Goal: Information Seeking & Learning: Learn about a topic

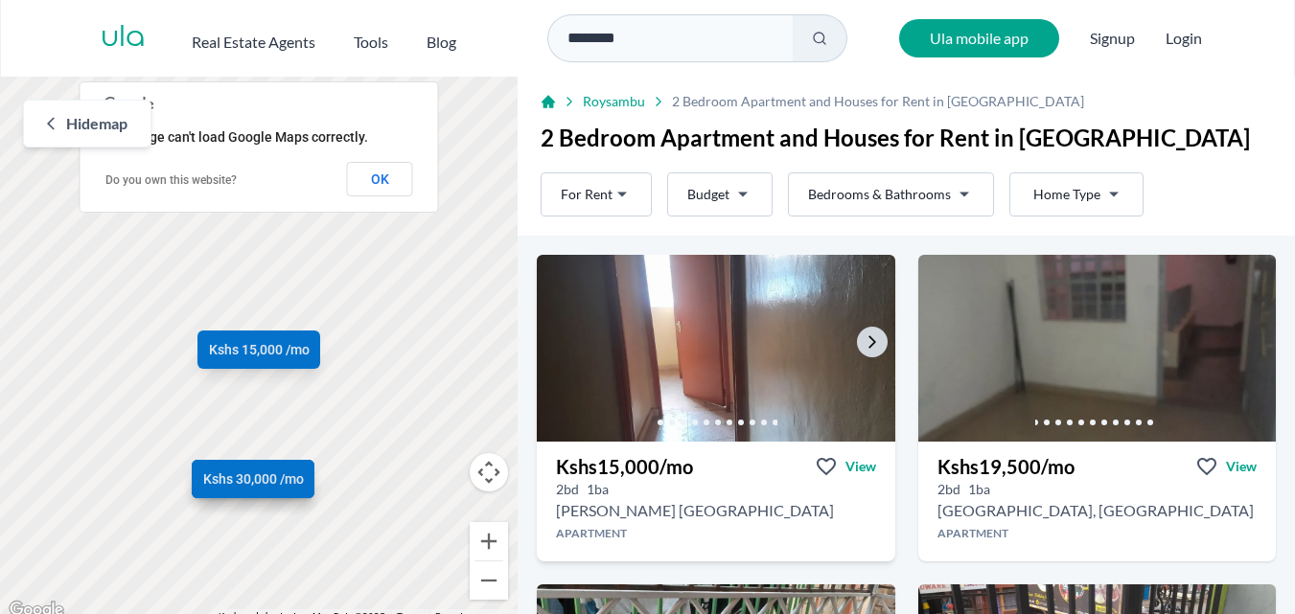
click at [825, 403] on div at bounding box center [715, 422] width 357 height 38
click at [825, 405] on div at bounding box center [715, 422] width 357 height 38
click at [847, 469] on span "View" at bounding box center [860, 466] width 31 height 19
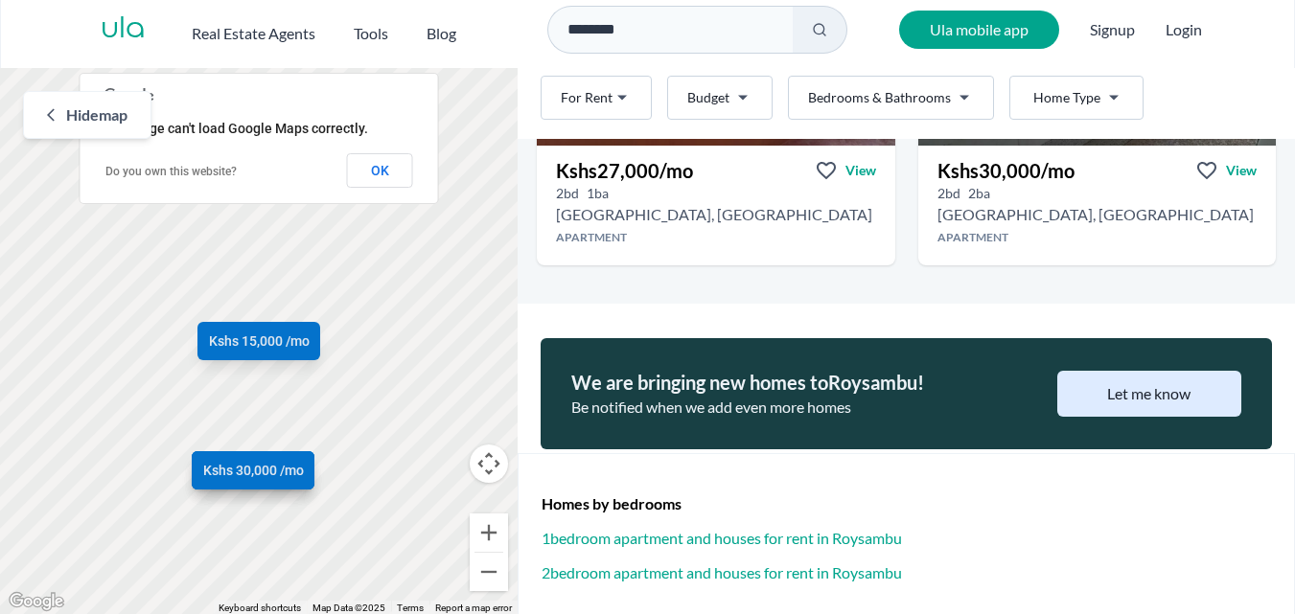
scroll to position [627, 0]
